Goal: Find specific page/section: Find specific page/section

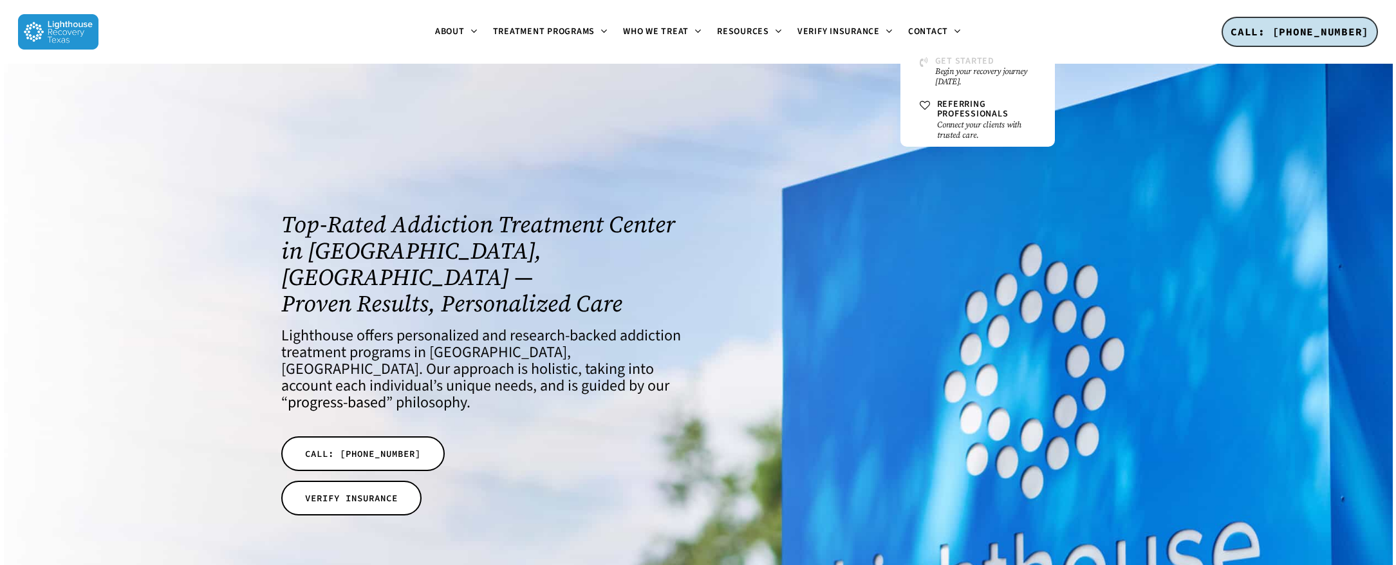
click at [955, 65] on span "Get Started" at bounding box center [964, 61] width 59 height 13
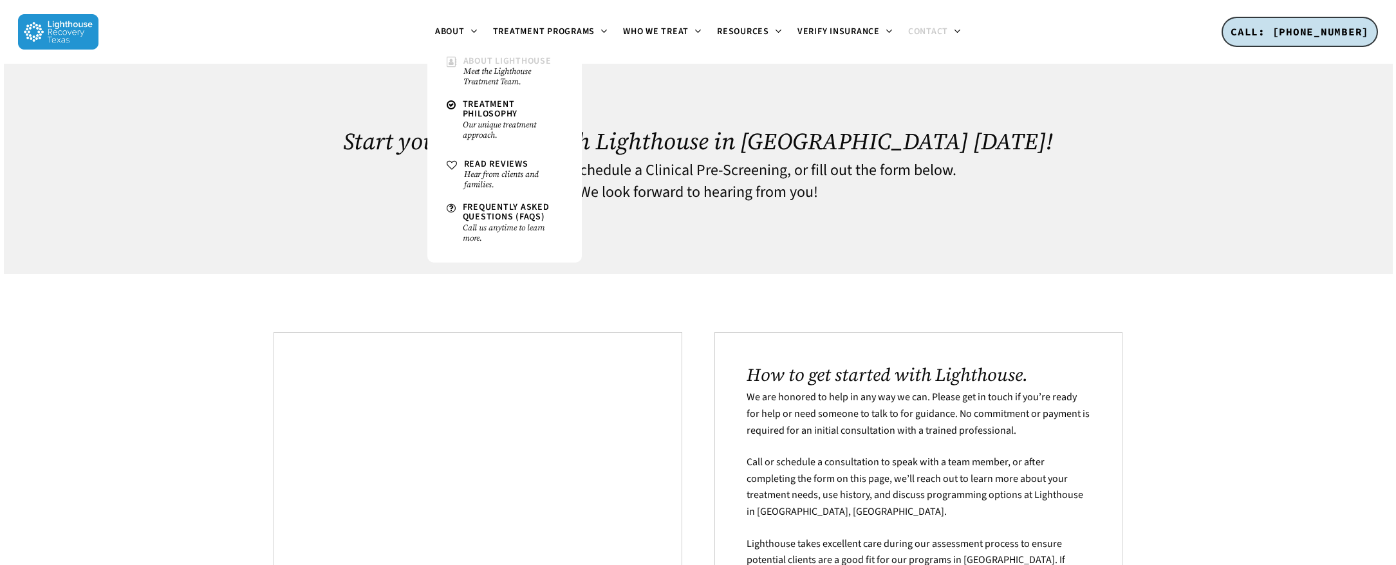
click at [484, 83] on small "Meet the Lighthouse Treatment Team." at bounding box center [512, 76] width 99 height 21
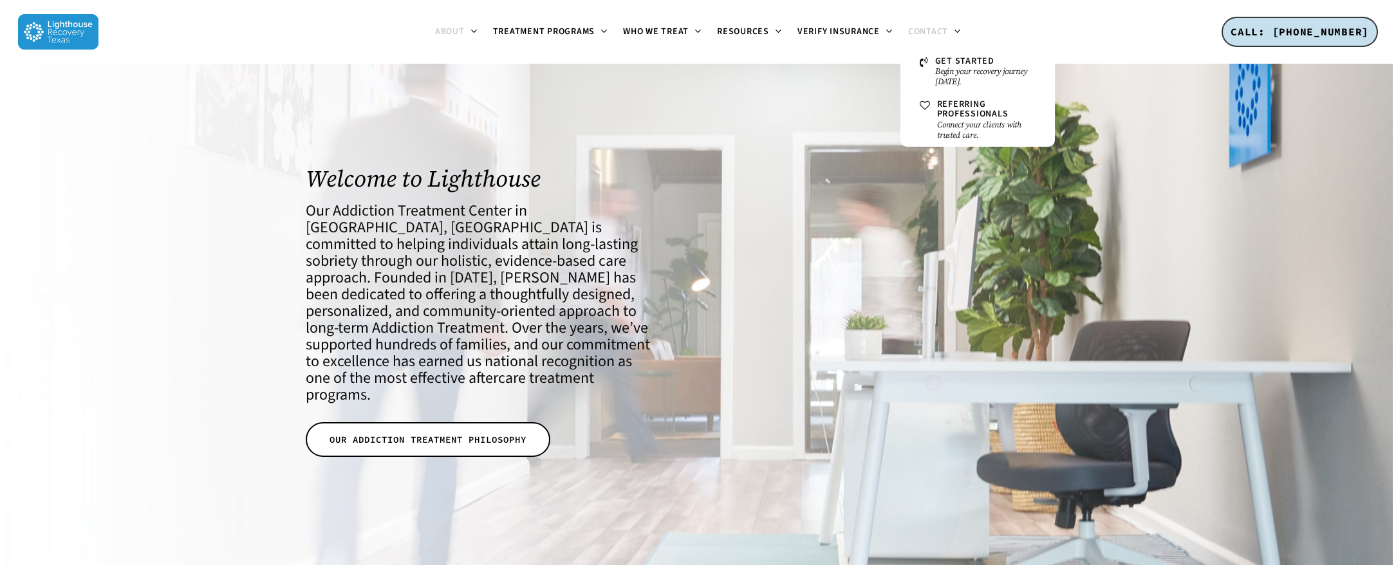
click at [933, 27] on span "Contact" at bounding box center [928, 31] width 40 height 13
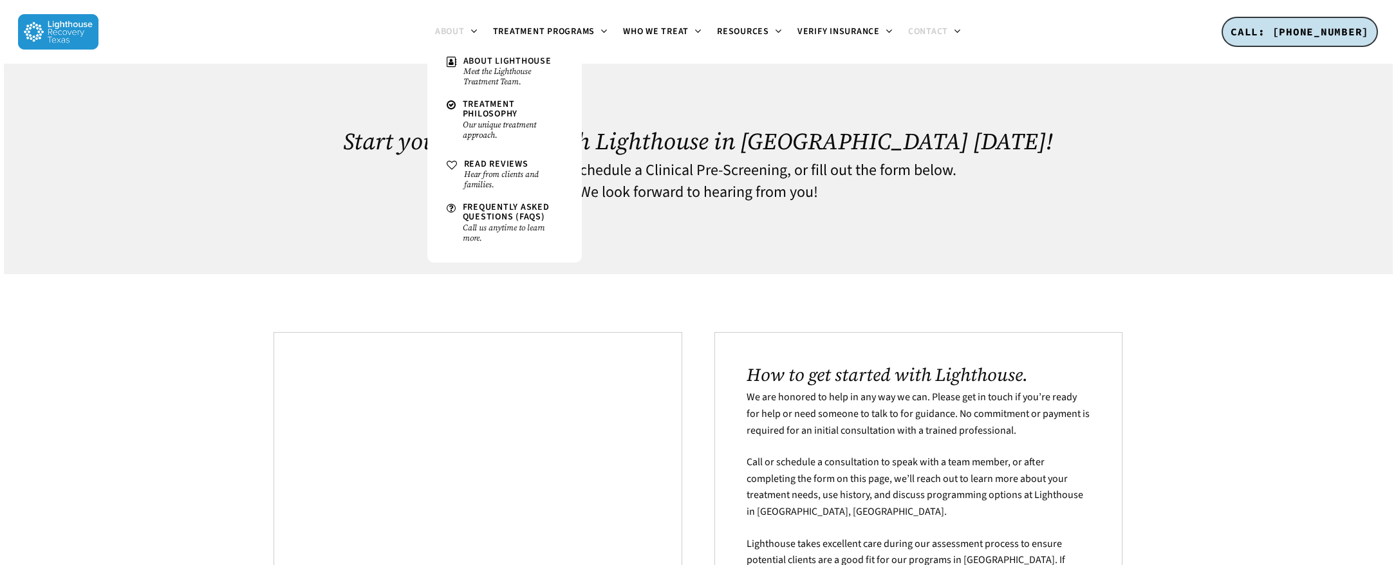
click at [449, 26] on span "About" at bounding box center [450, 31] width 30 height 13
